Goal: Information Seeking & Learning: Learn about a topic

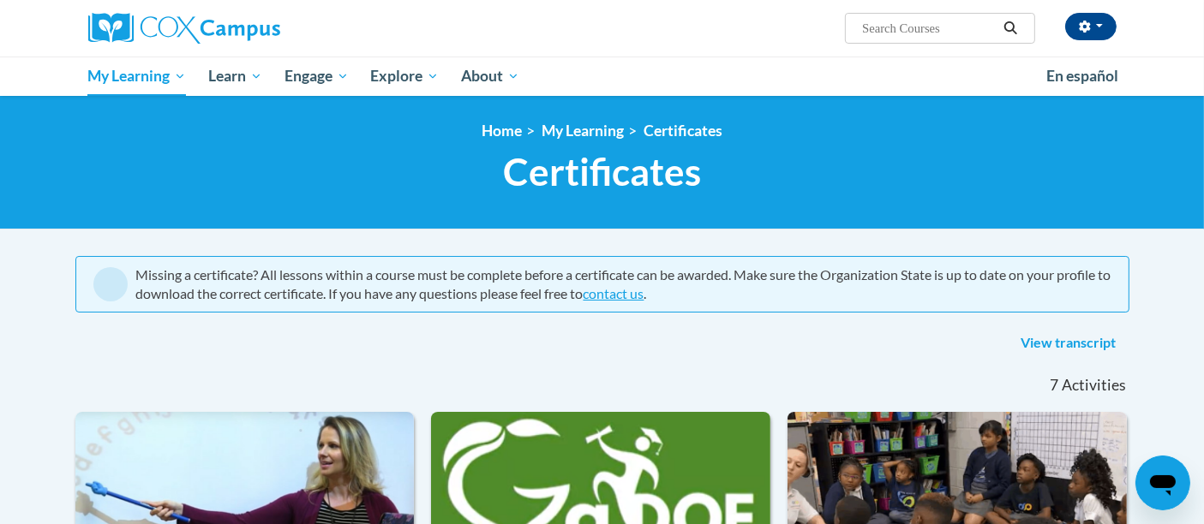
click at [369, 172] on h1 "Certificates New Page_Certificates" at bounding box center [602, 171] width 1054 height 45
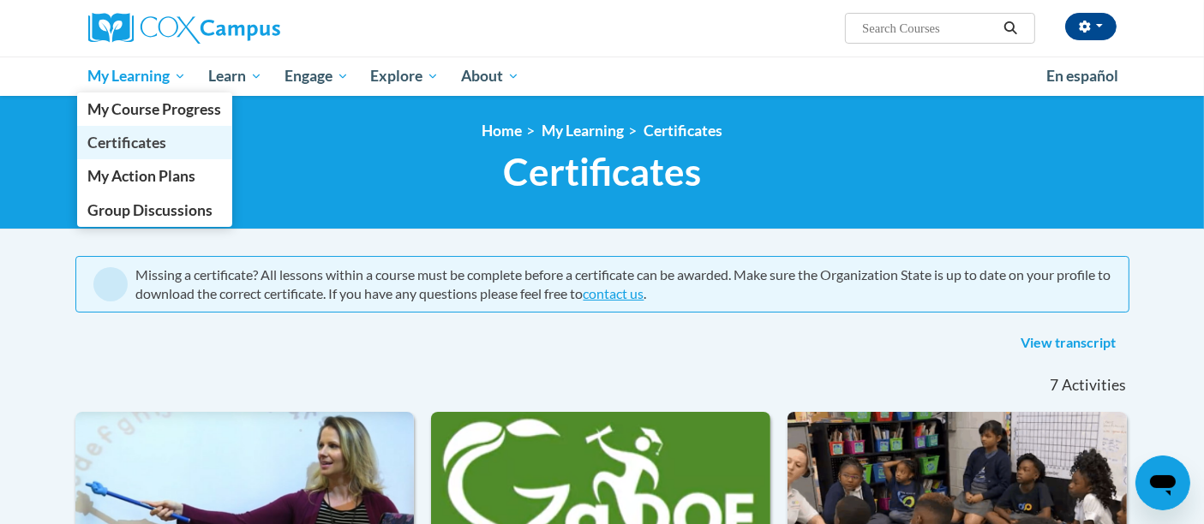
click at [164, 135] on span "Certificates" at bounding box center [126, 143] width 79 height 18
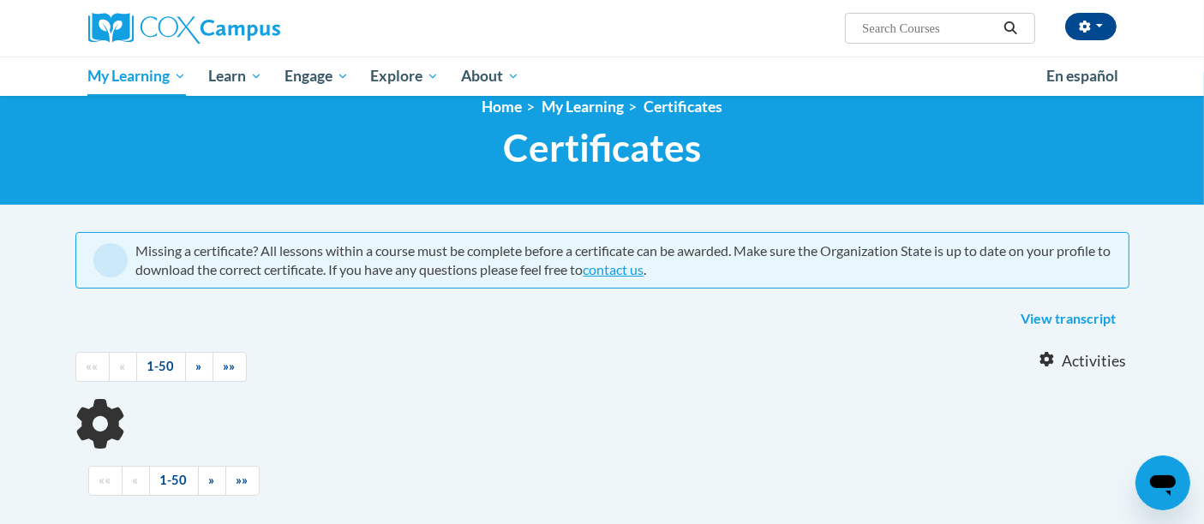
scroll to position [22, 0]
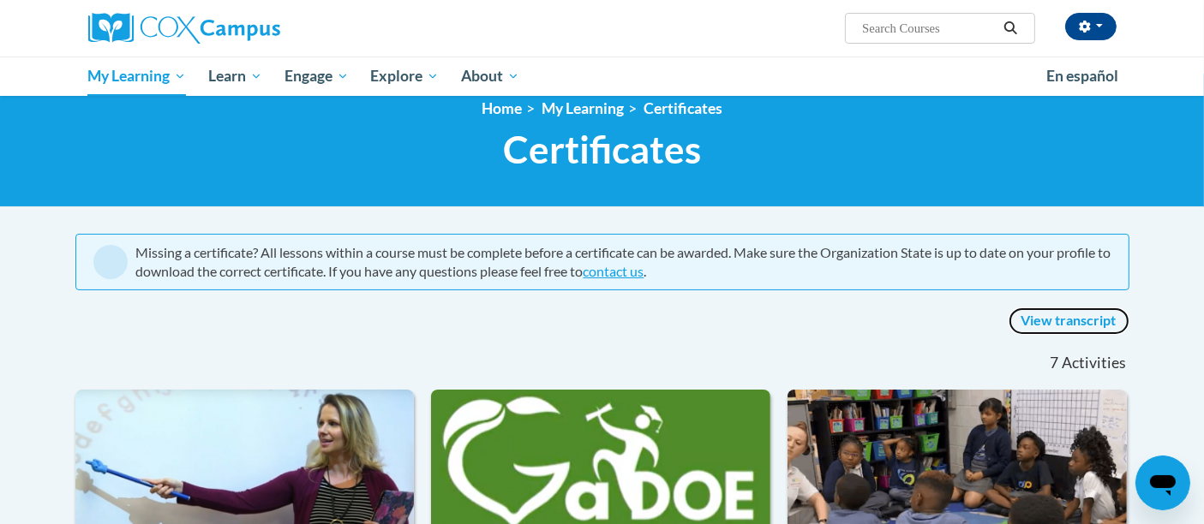
click at [1075, 324] on link "View transcript" at bounding box center [1069, 321] width 121 height 27
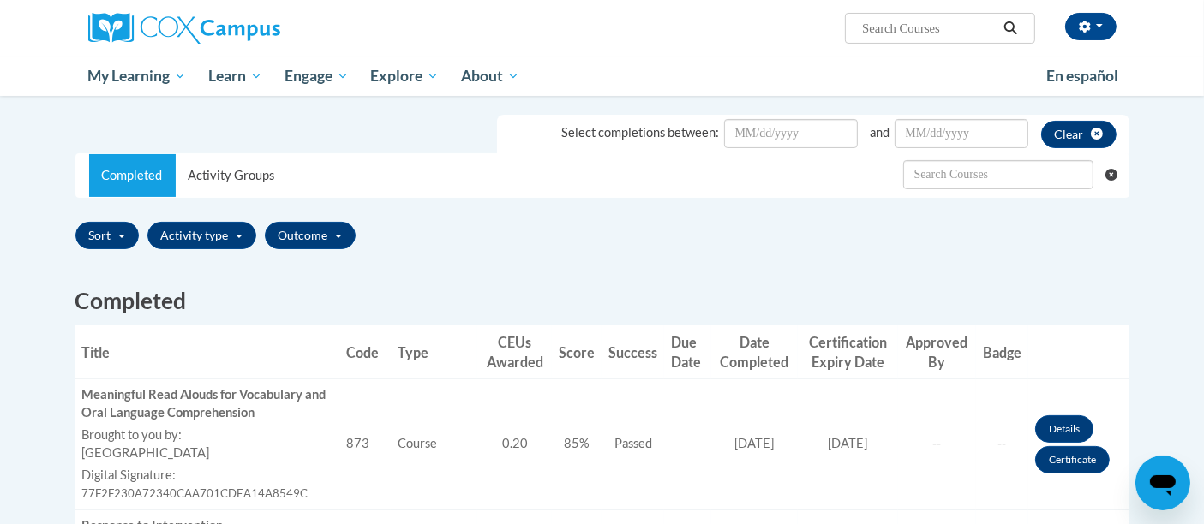
scroll to position [285, 0]
click at [237, 148] on ul "Select completions between: and Clear" at bounding box center [602, 126] width 1054 height 51
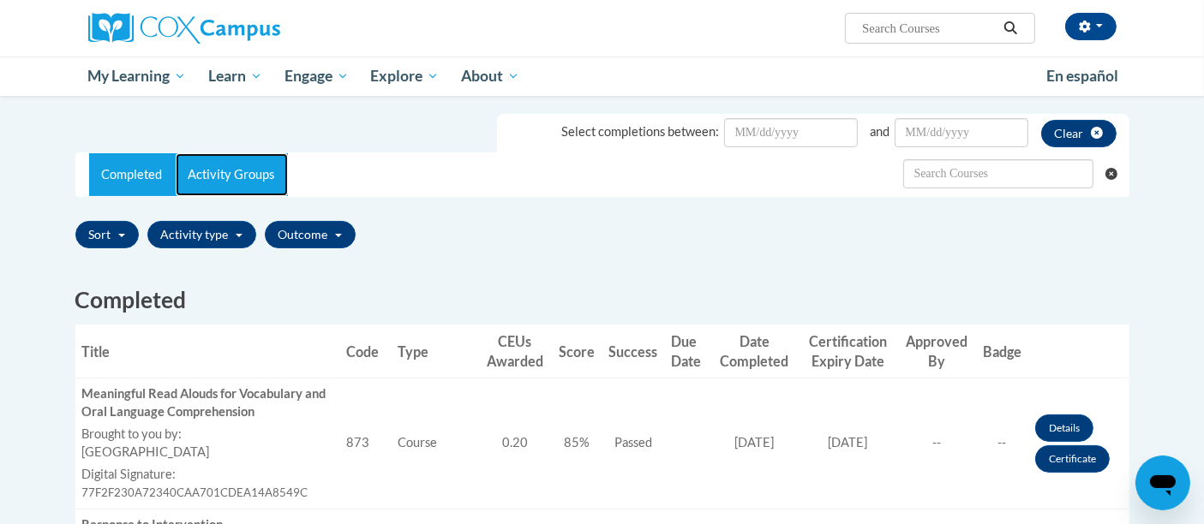
click at [227, 182] on link "Activity Groups" at bounding box center [232, 174] width 112 height 43
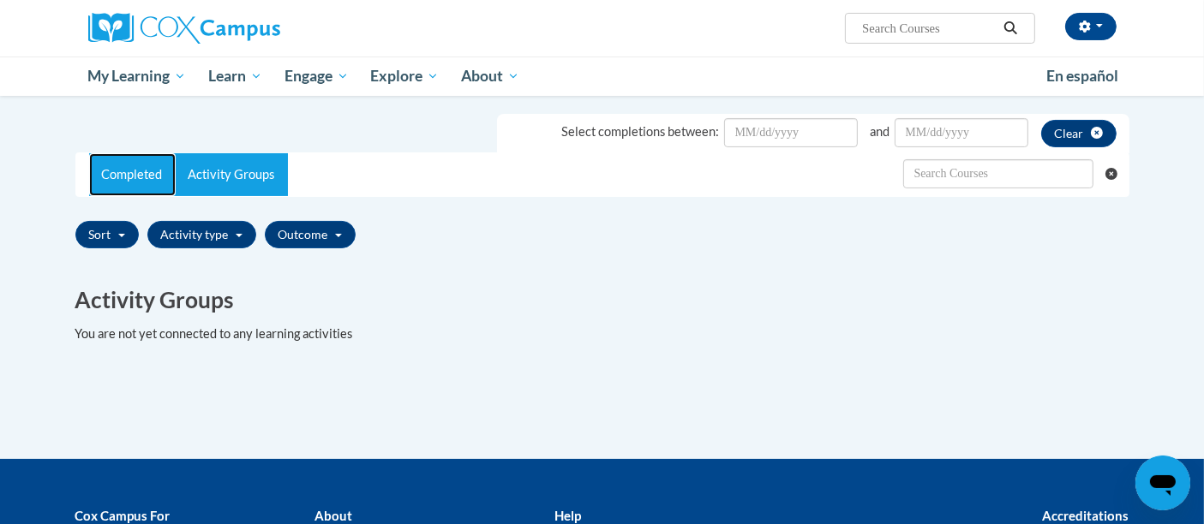
click at [161, 168] on link "Completed" at bounding box center [132, 174] width 87 height 43
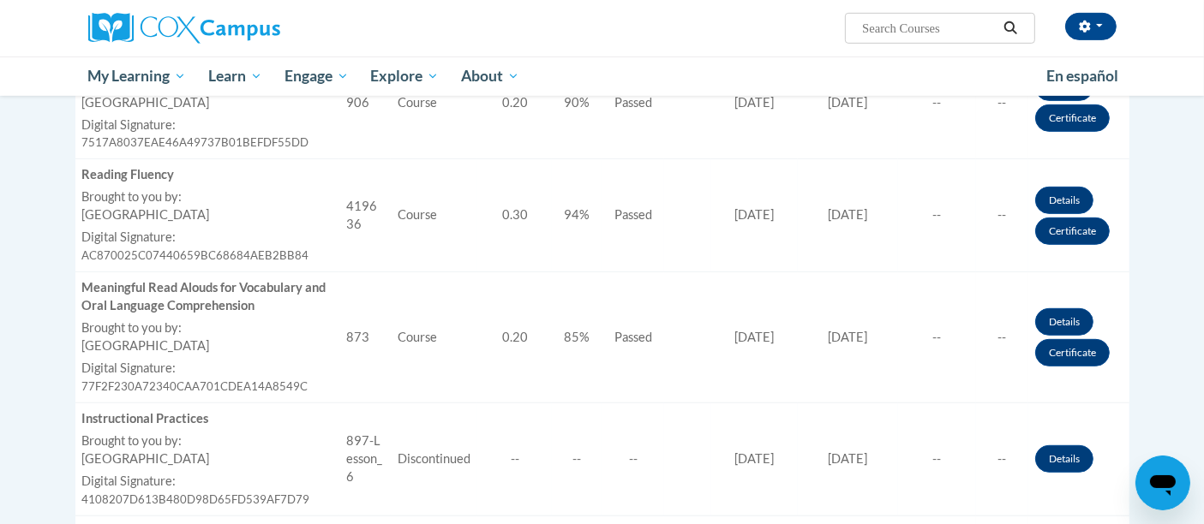
scroll to position [842, 0]
click at [257, 307] on div "Meaningful Read Alouds for Vocabulary and Oral Language Comprehension" at bounding box center [207, 298] width 250 height 36
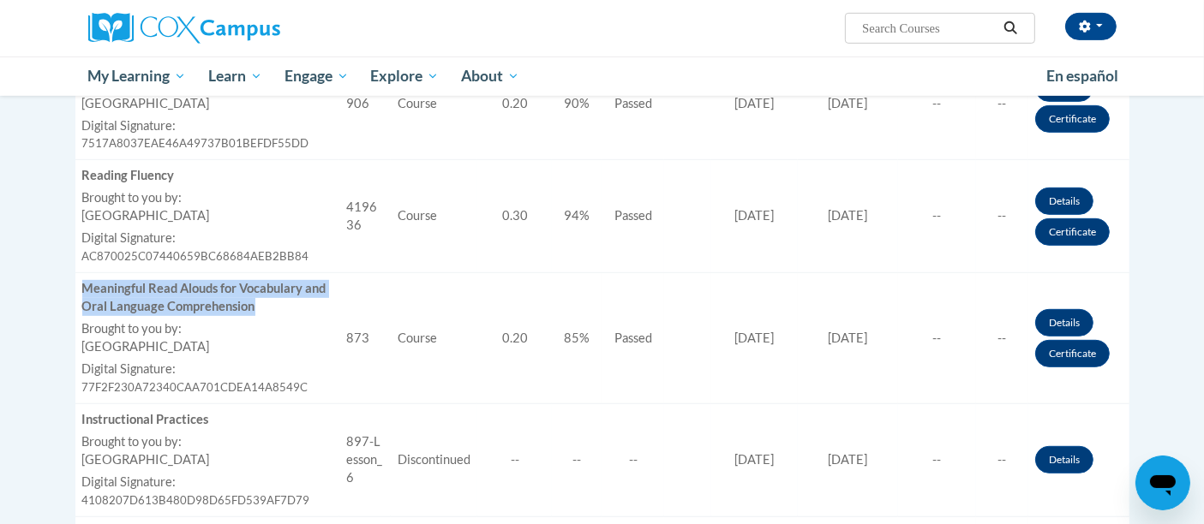
drag, startPoint x: 257, startPoint y: 307, endPoint x: 82, endPoint y: 288, distance: 175.8
click at [82, 288] on div "Meaningful Read Alouds for Vocabulary and Oral Language Comprehension" at bounding box center [207, 298] width 250 height 36
copy div "Meaningful Read Alouds for Vocabulary and Oral Language Comprehension"
click at [1080, 349] on link "Certificate" at bounding box center [1072, 353] width 75 height 27
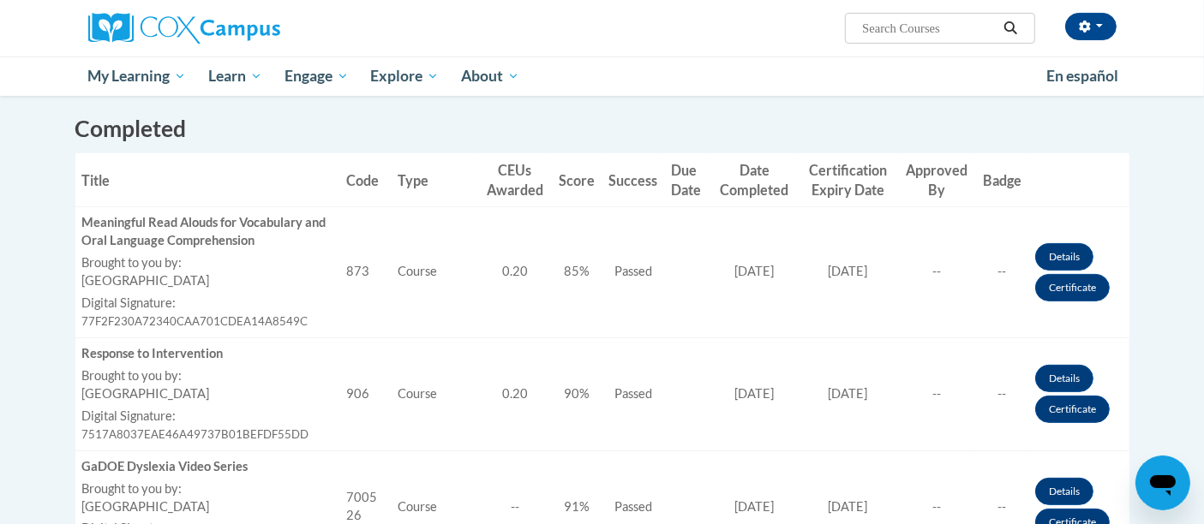
scroll to position [450, 0]
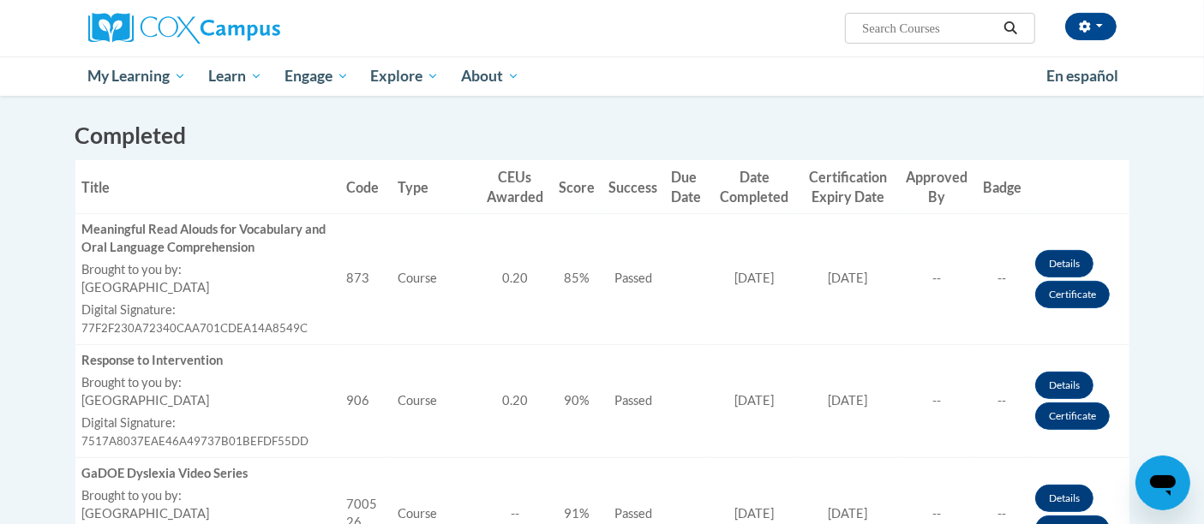
click at [516, 256] on td "CEUs Awarded 0.20" at bounding box center [514, 279] width 75 height 131
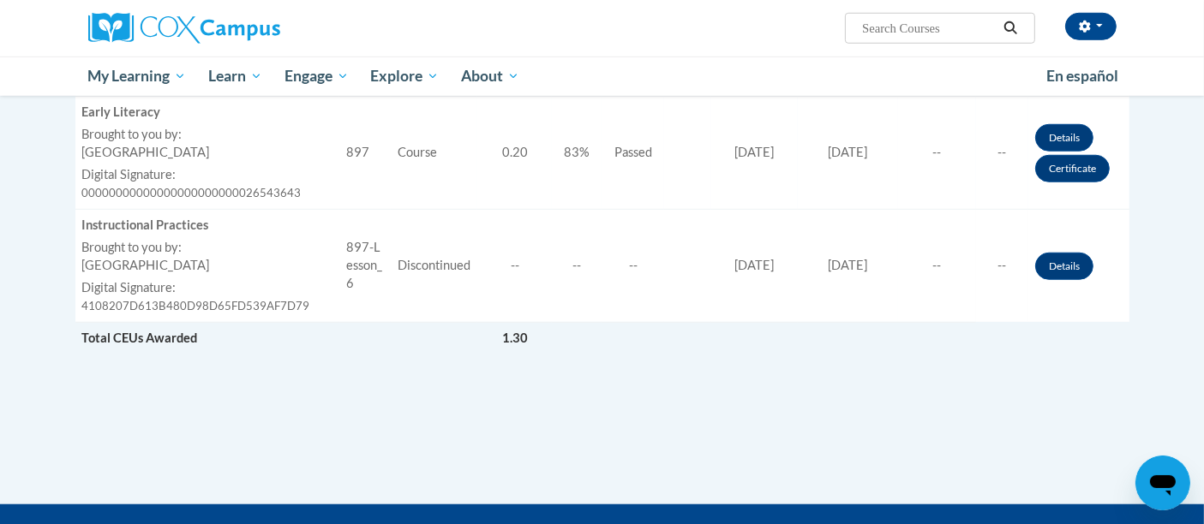
scroll to position [1384, 0]
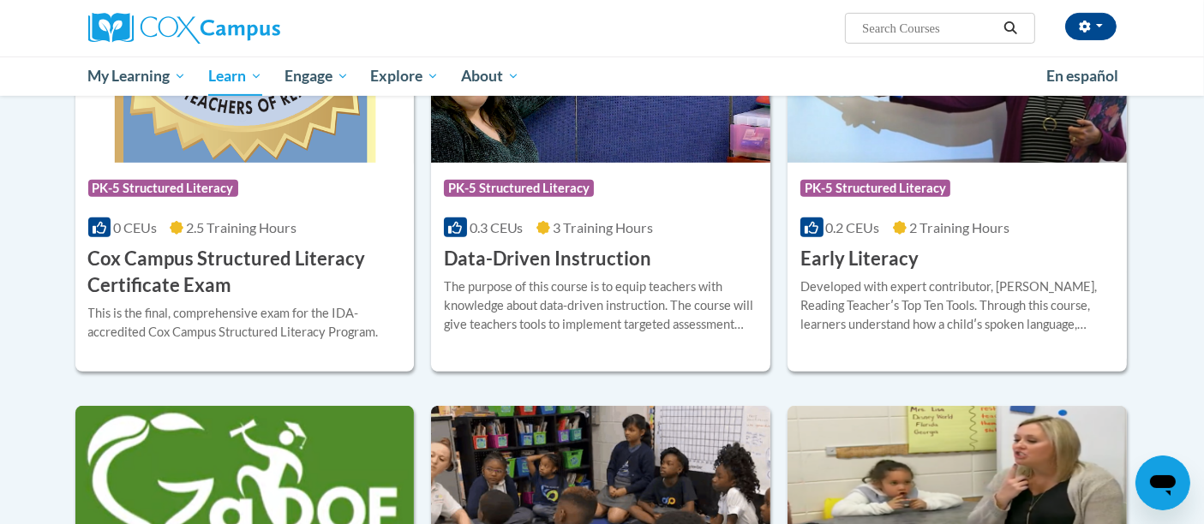
scroll to position [668, 0]
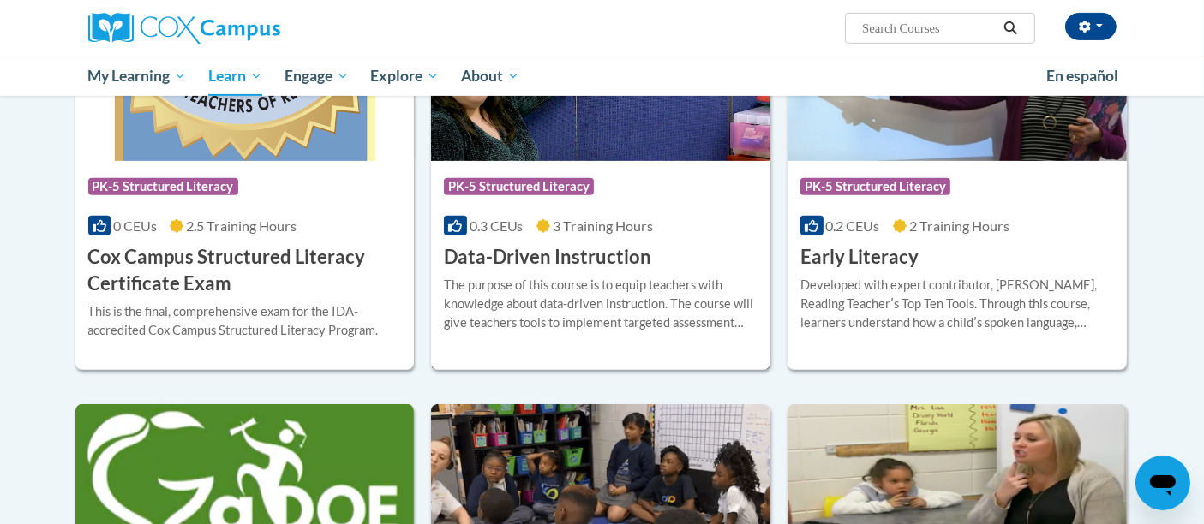
click at [663, 276] on div "The purpose of this course is to equip teachers with knowledge about data-drive…" at bounding box center [601, 304] width 314 height 57
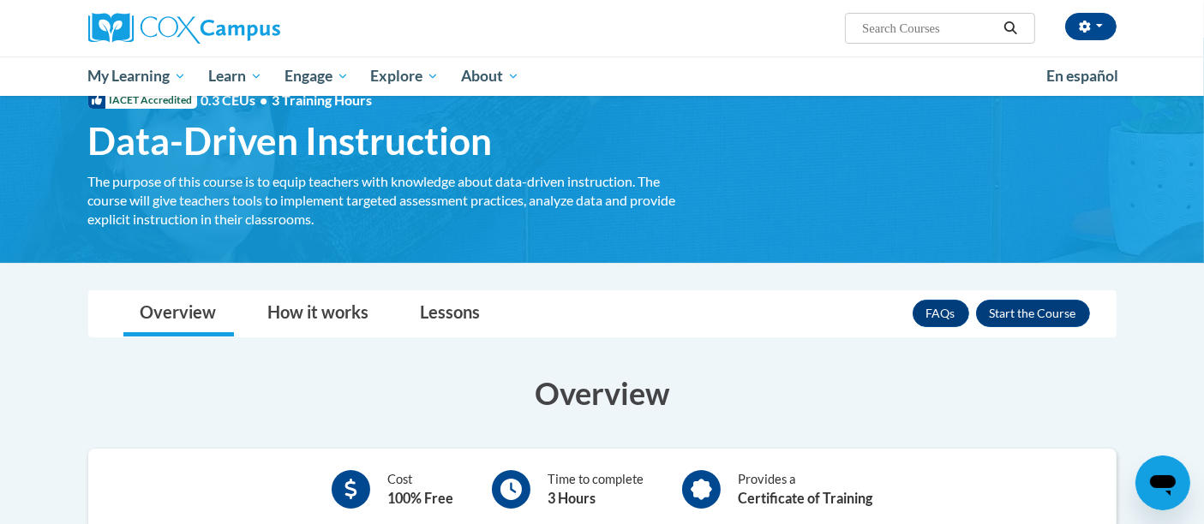
scroll to position [52, 0]
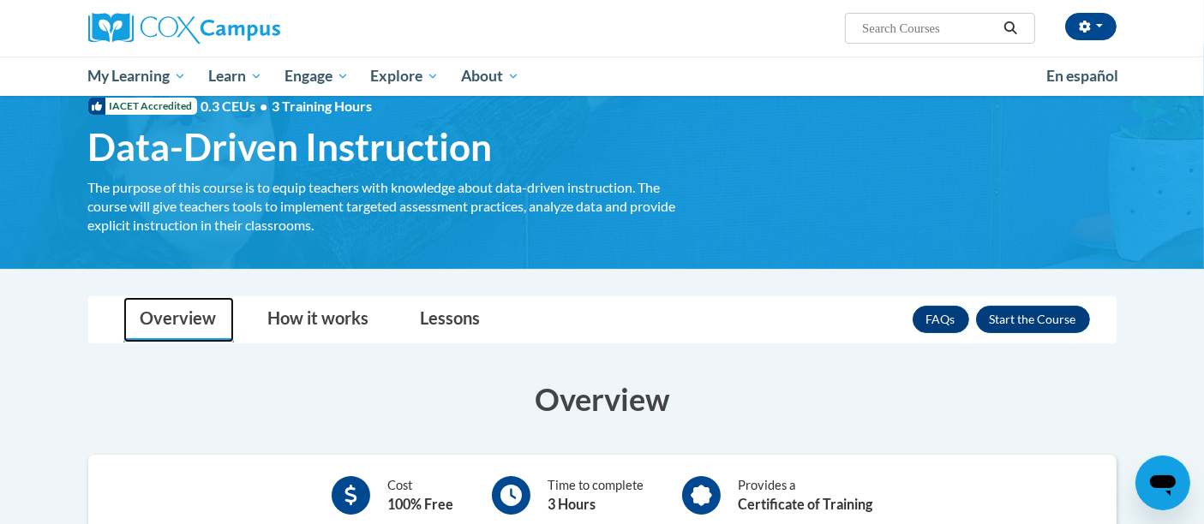
click at [166, 332] on link "Overview" at bounding box center [178, 319] width 111 height 45
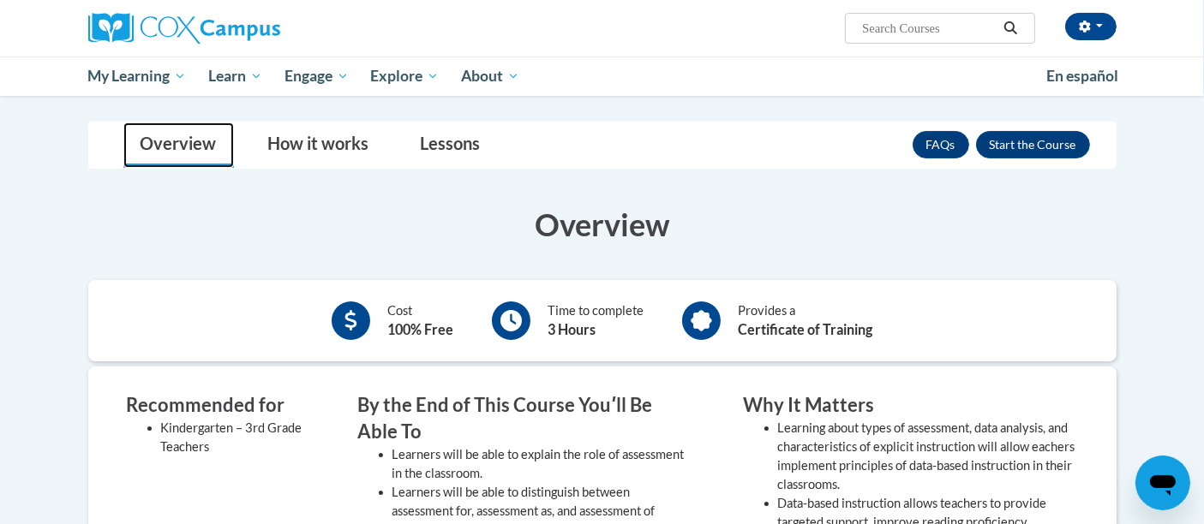
scroll to position [198, 0]
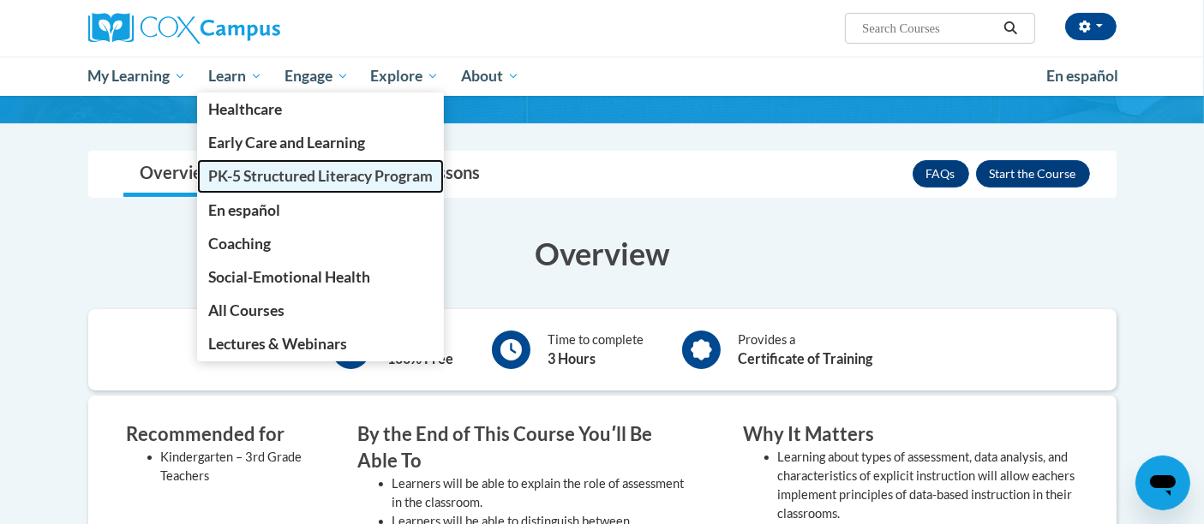
click at [270, 177] on span "PK-5 Structured Literacy Program" at bounding box center [320, 176] width 225 height 18
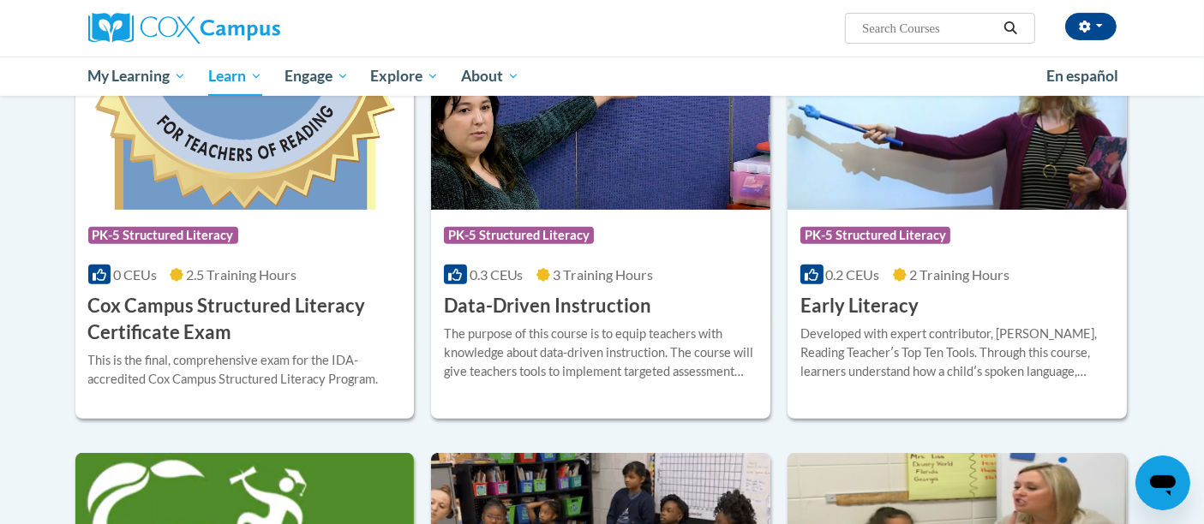
scroll to position [551, 0]
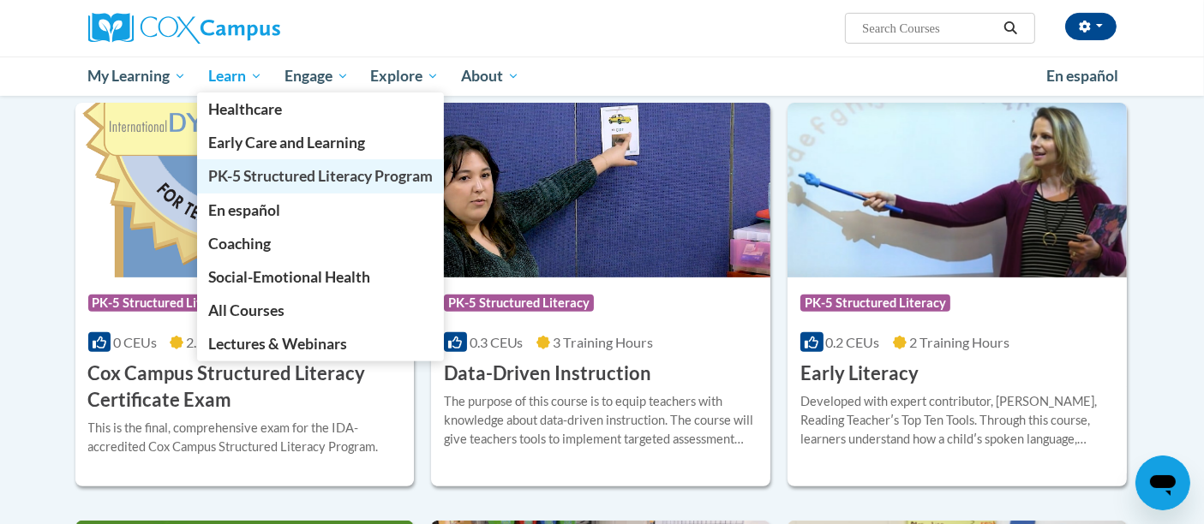
click at [283, 182] on span "PK-5 Structured Literacy Program" at bounding box center [320, 176] width 225 height 18
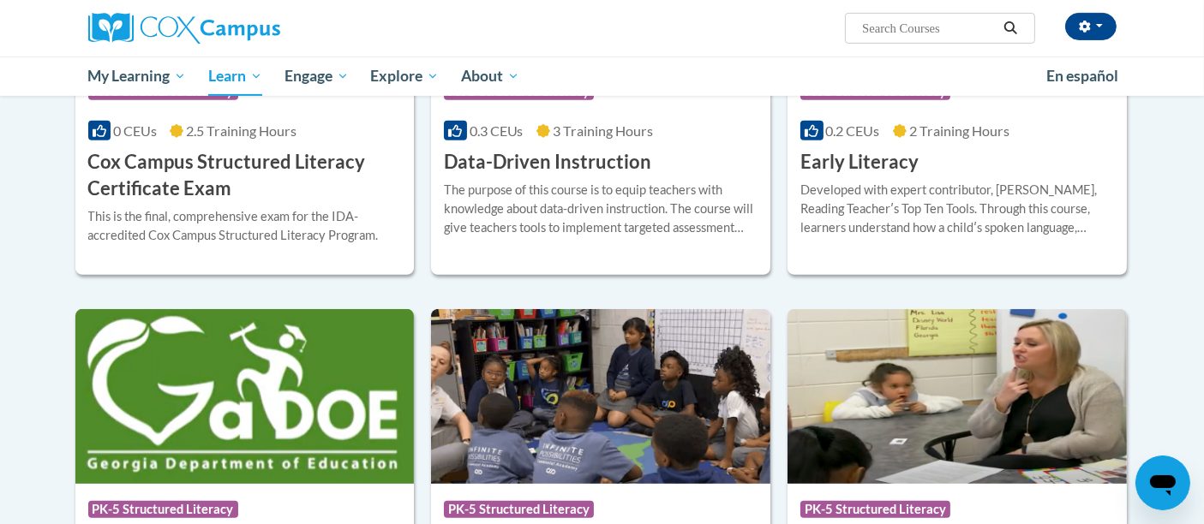
scroll to position [764, 0]
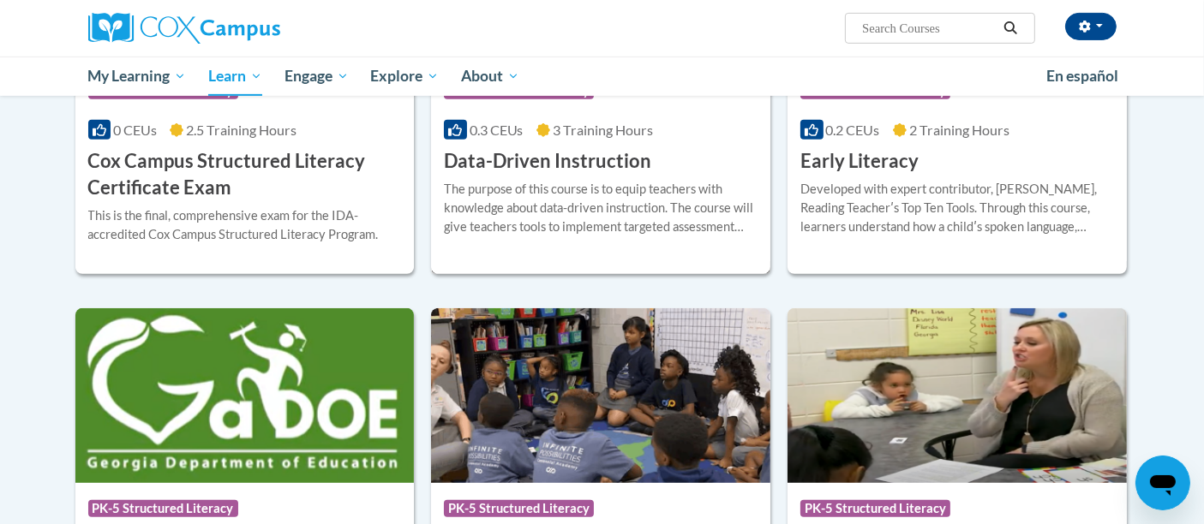
click at [493, 176] on div "More Info Enroll The purpose of this course is to equip teachers with knowledge…" at bounding box center [600, 218] width 339 height 87
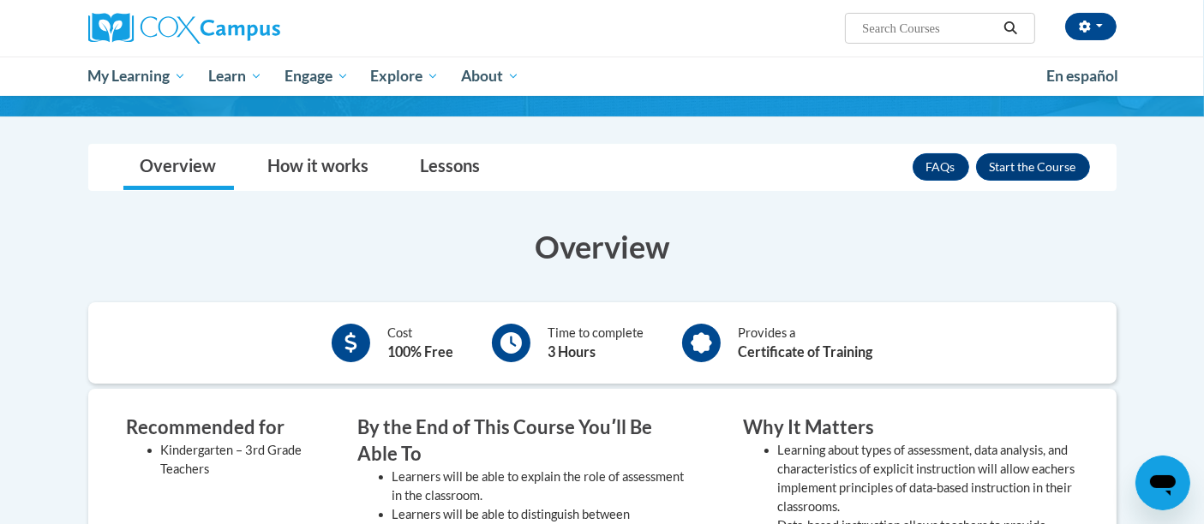
scroll to position [194, 0]
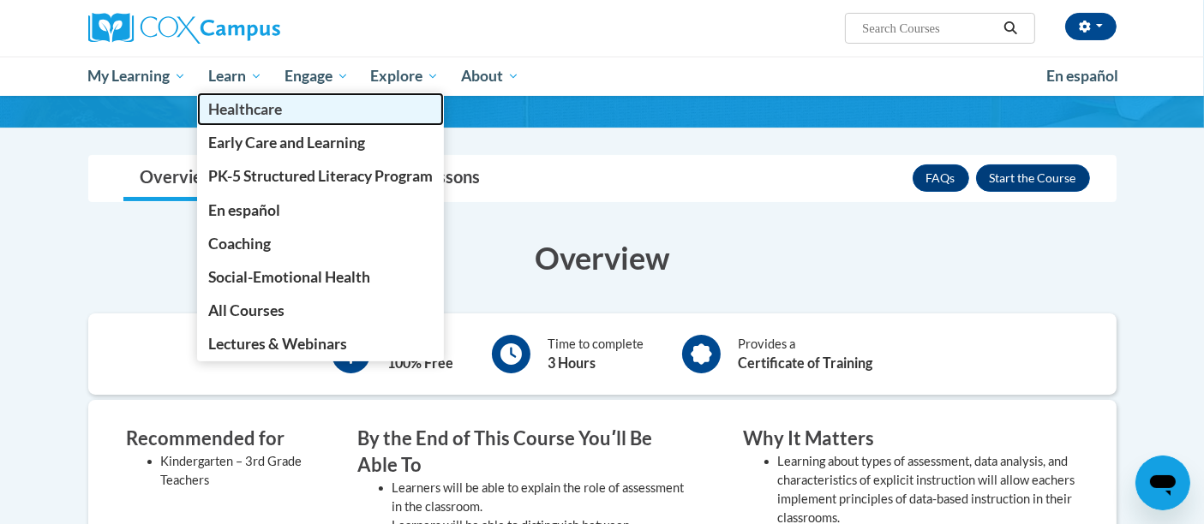
click at [259, 93] on link "Healthcare" at bounding box center [320, 109] width 247 height 33
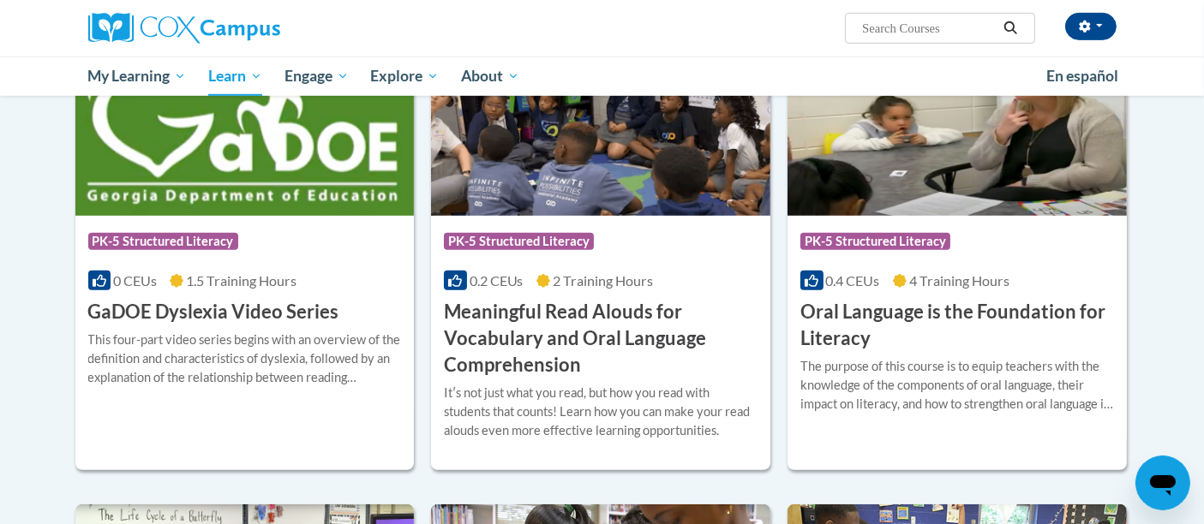
scroll to position [1033, 0]
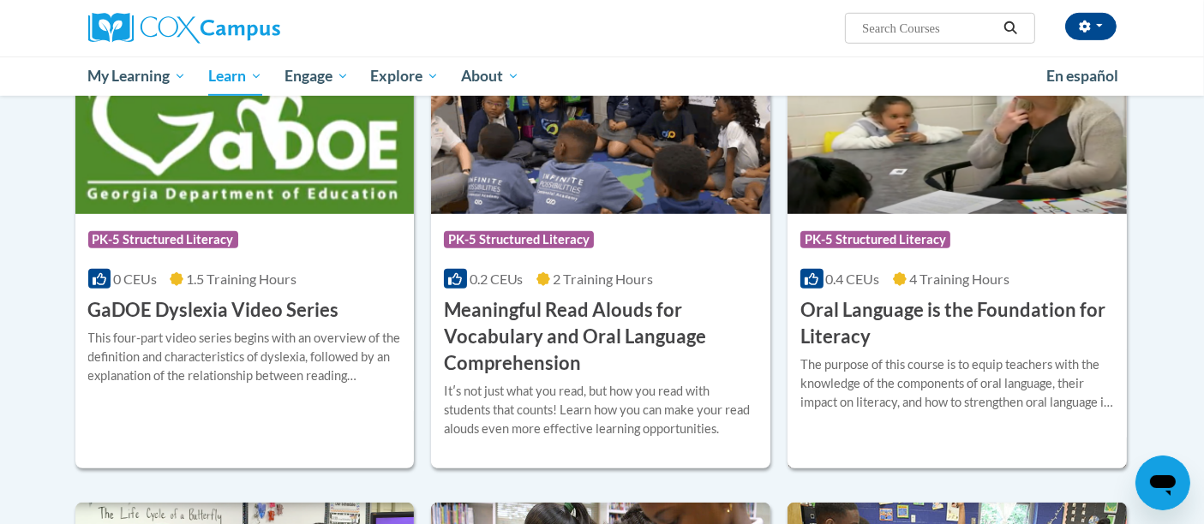
click at [897, 336] on h3 "Oral Language is the Foundation for Literacy" at bounding box center [957, 323] width 314 height 53
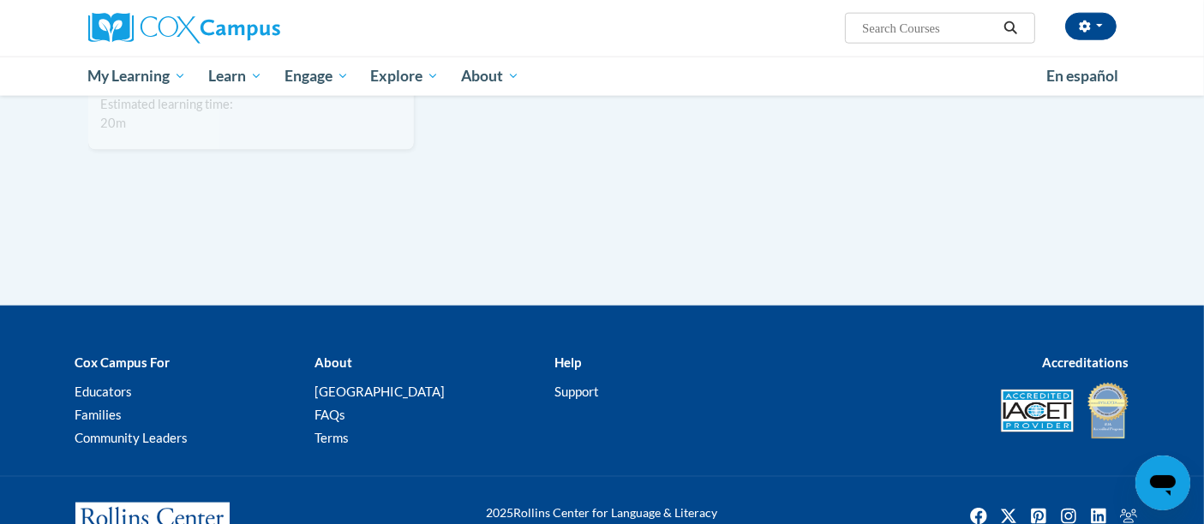
scroll to position [2087, 0]
